Goal: Find specific page/section: Find specific page/section

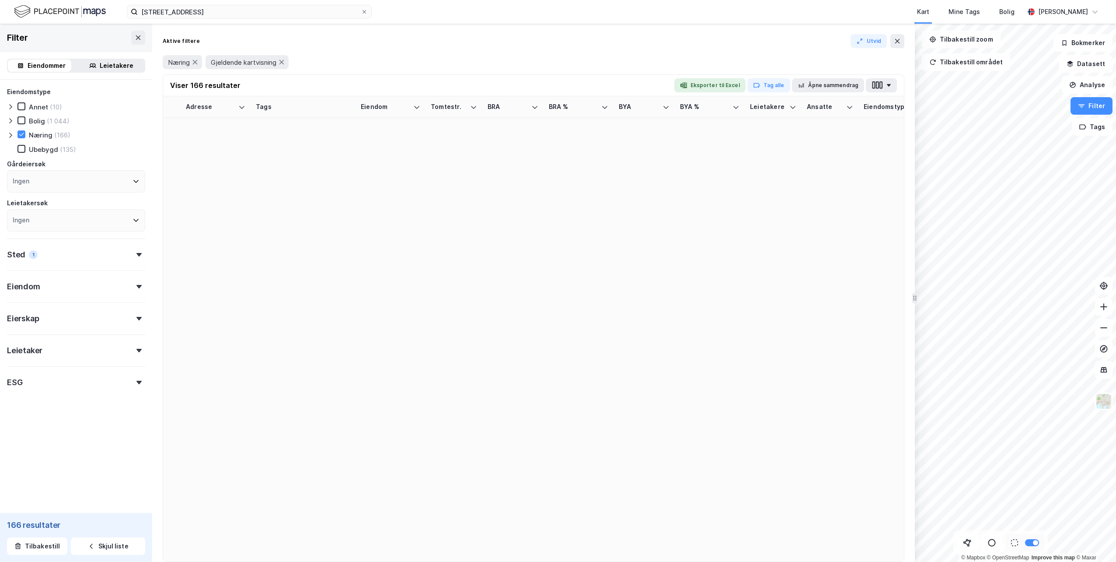
scroll to position [3194, 0]
